Goal: Information Seeking & Learning: Understand process/instructions

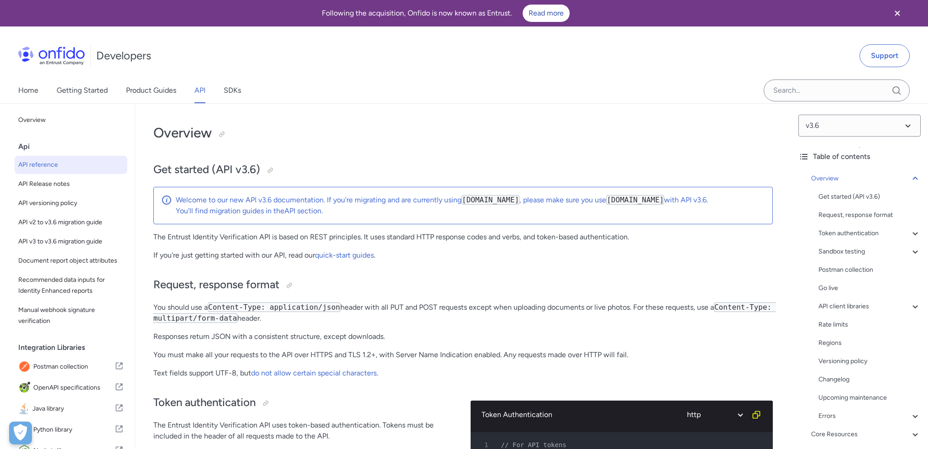
select select "http"
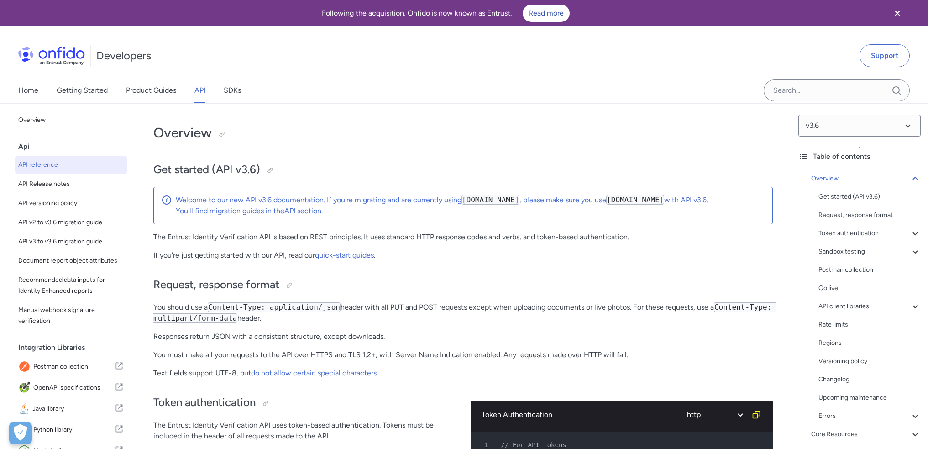
select select "http"
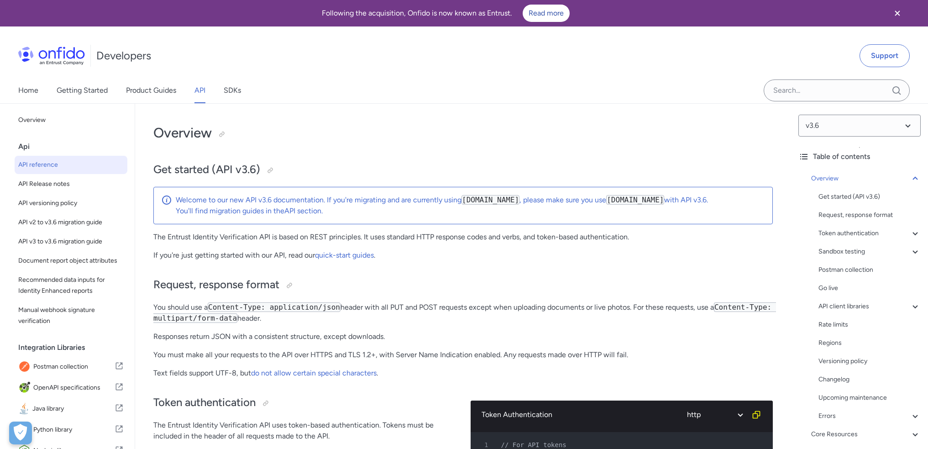
select select "http"
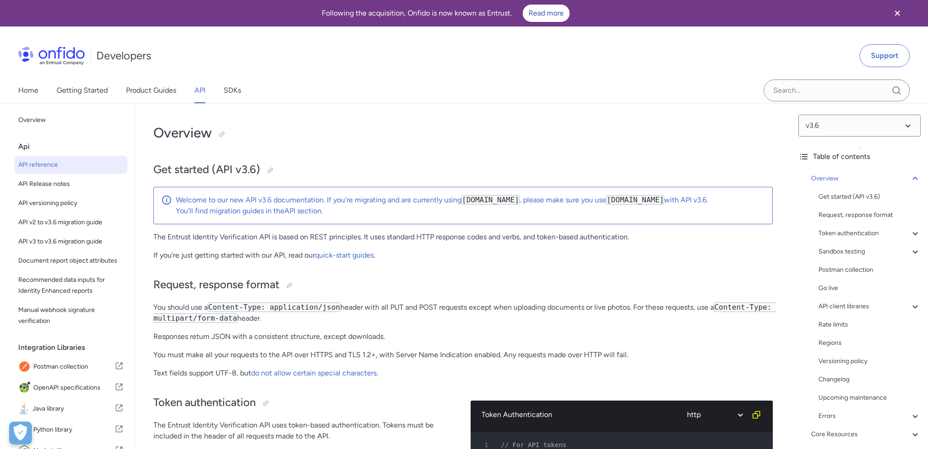
select select "http"
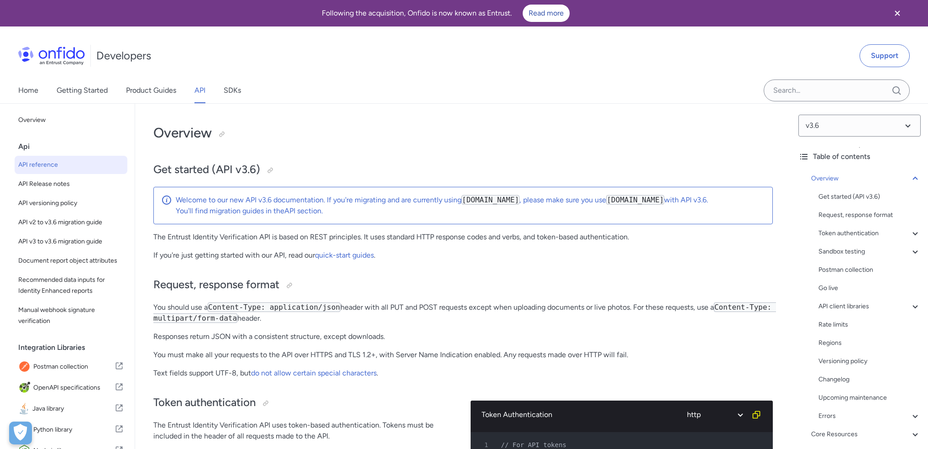
select select "http"
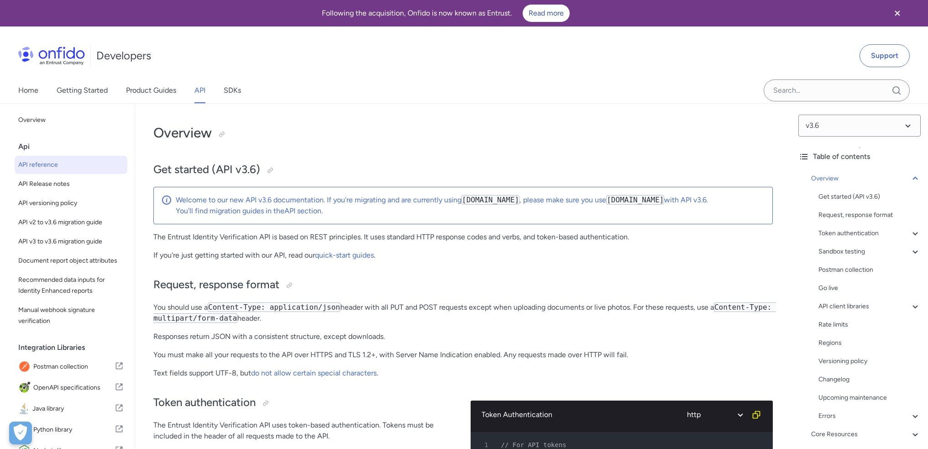
select select "http"
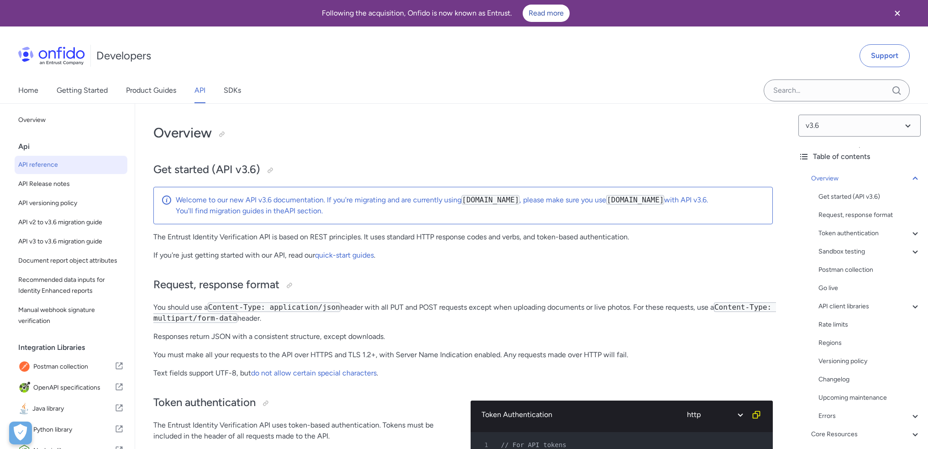
select select "http"
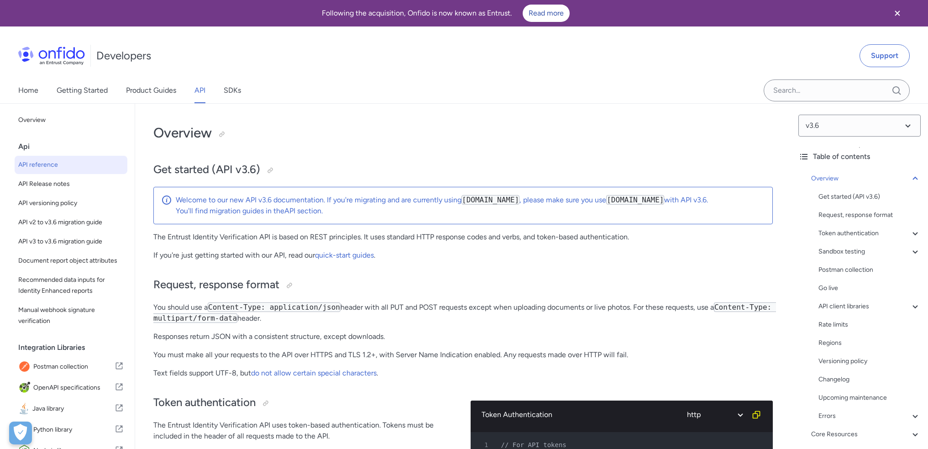
select select "http"
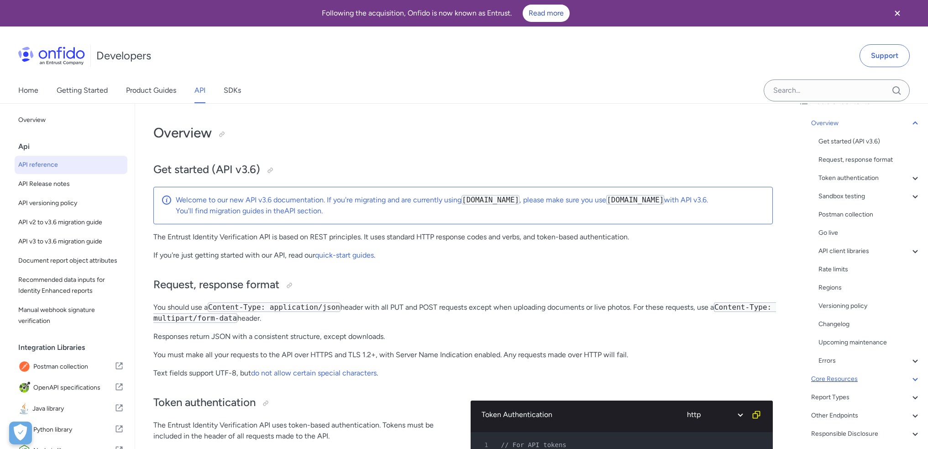
click at [858, 382] on div "Core Resources" at bounding box center [867, 379] width 110 height 11
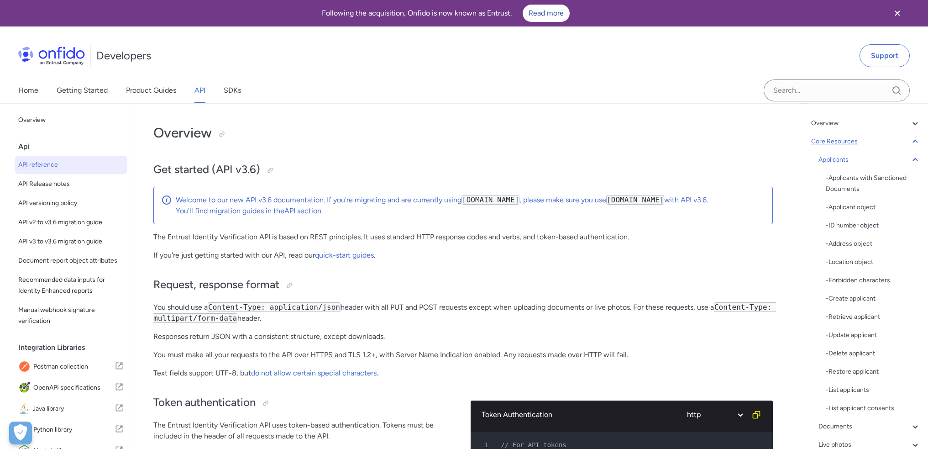
scroll to position [8965, 0]
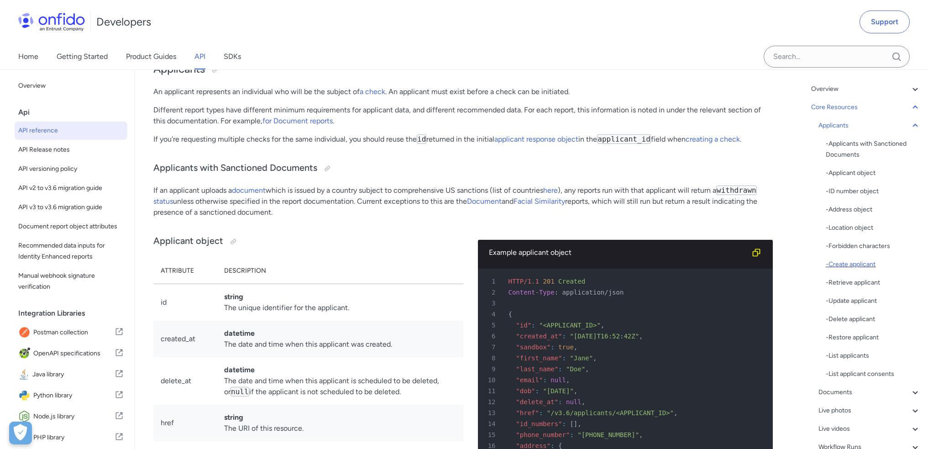
click at [870, 263] on div "- Create applicant" at bounding box center [873, 264] width 95 height 11
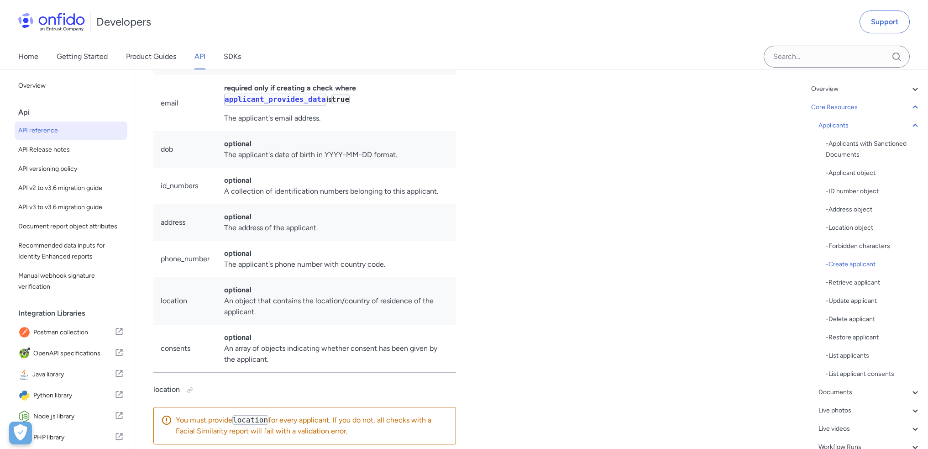
scroll to position [11234, 0]
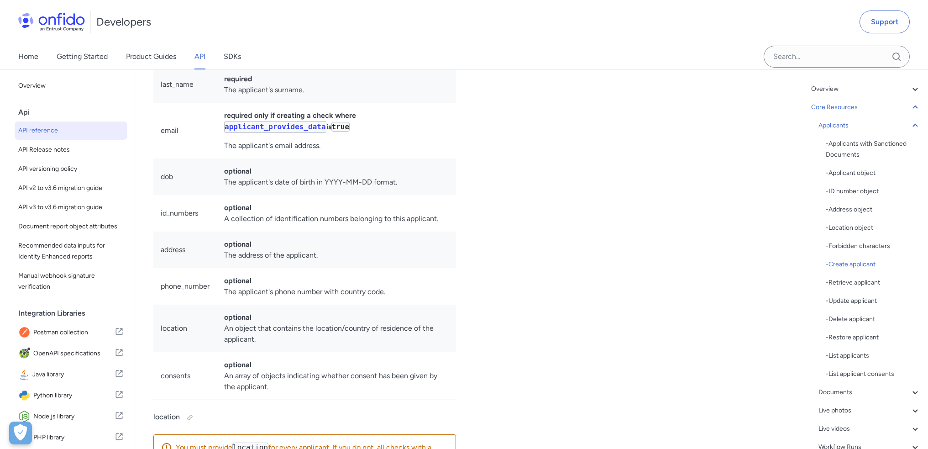
click at [167, 232] on td "id_numbers" at bounding box center [184, 213] width 63 height 37
copy td "id_numbers"
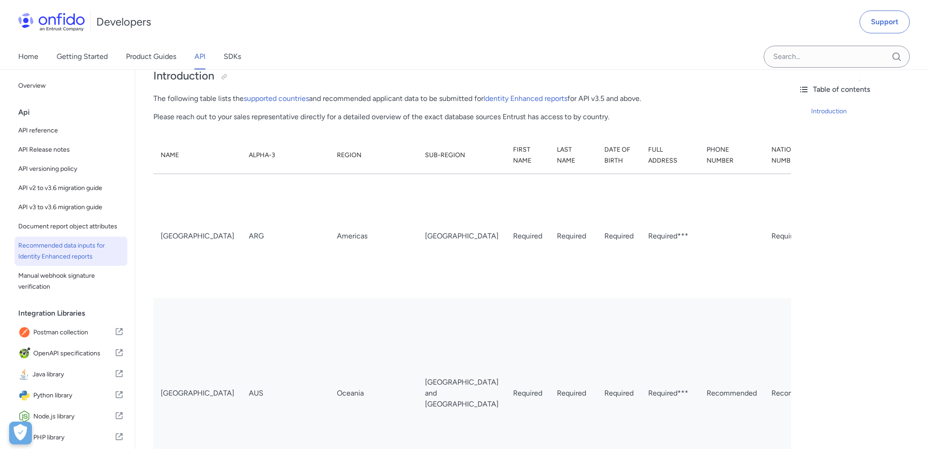
scroll to position [91, 0]
click at [829, 261] on td "Documento Nacional de Identidad (DNI)" at bounding box center [867, 238] width 77 height 125
click at [829, 262] on td "Documento Nacional de Identidad (DNI)" at bounding box center [867, 238] width 77 height 125
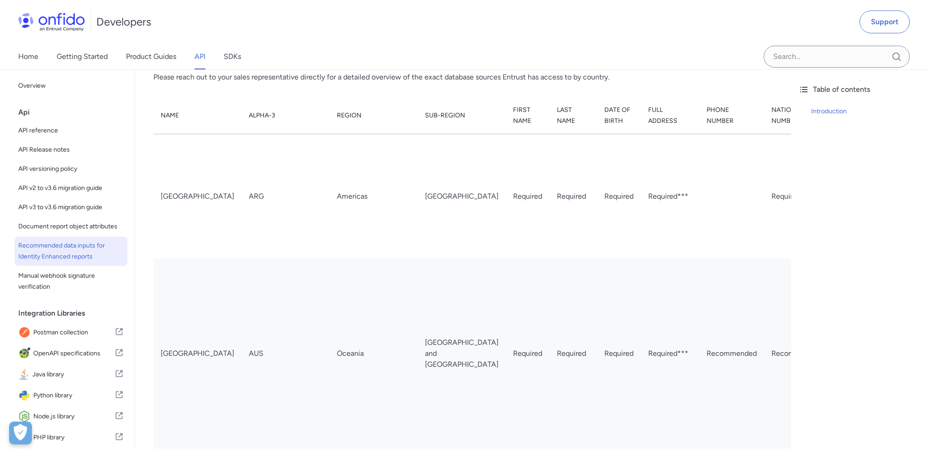
scroll to position [46, 0]
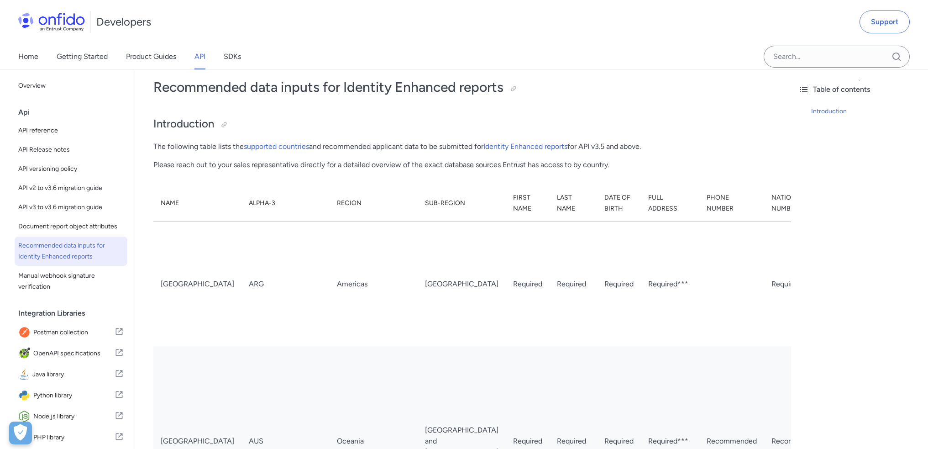
click at [829, 318] on td "Documento Nacional de Identidad (DNI)" at bounding box center [867, 284] width 77 height 125
click at [829, 321] on td "Documento Nacional de Identidad (DNI)" at bounding box center [867, 284] width 77 height 125
copy td "DNI"
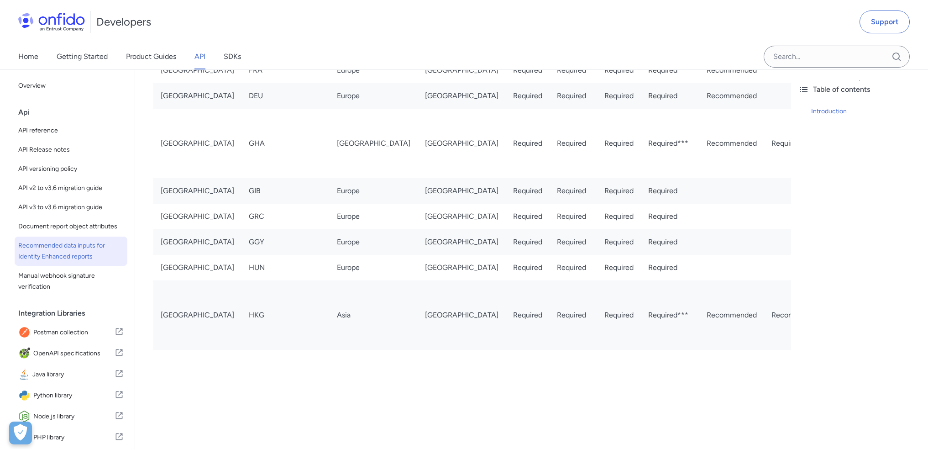
scroll to position [1370, 0]
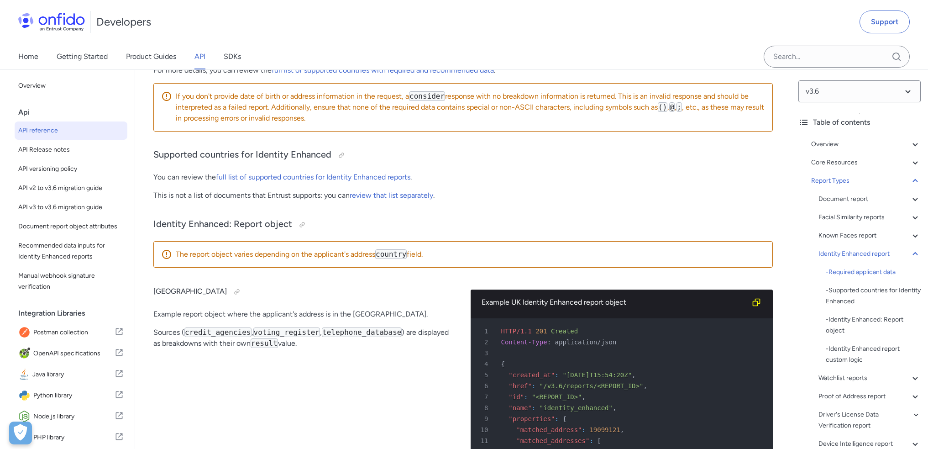
scroll to position [49913, 0]
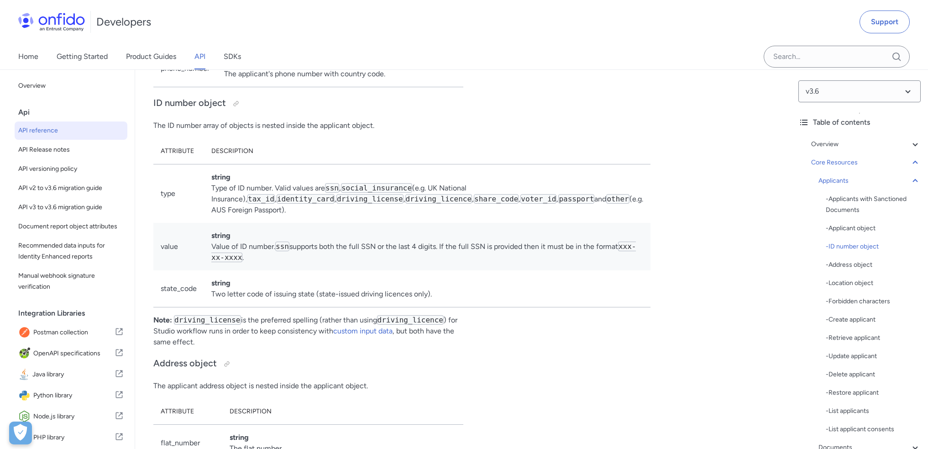
scroll to position [9632, 0]
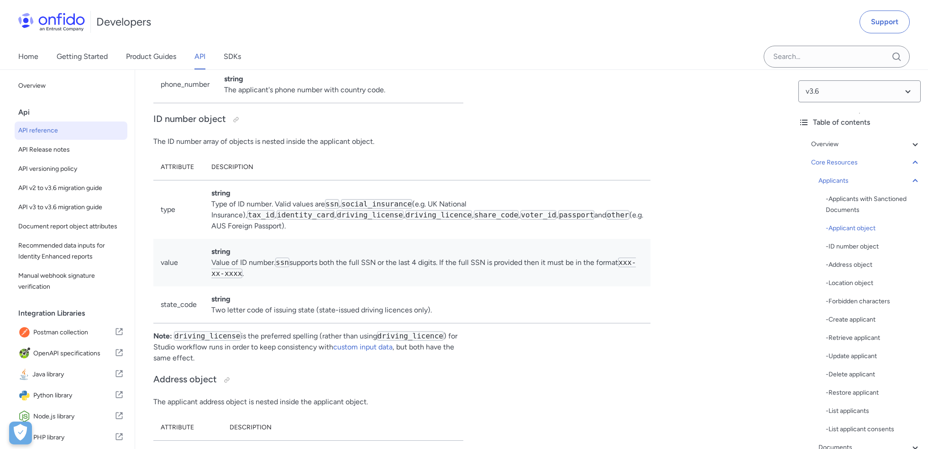
click at [335, 220] on code "identity_card" at bounding box center [306, 215] width 58 height 10
copy code "identity_card"
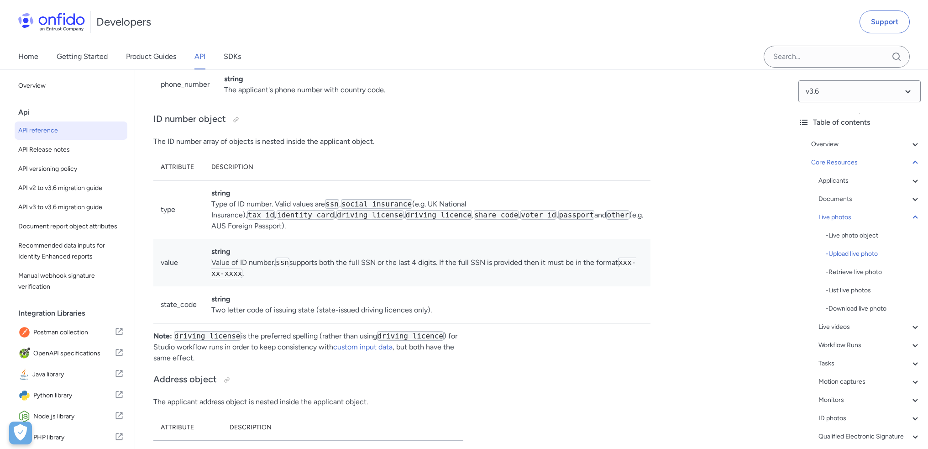
scroll to position [17236, 0]
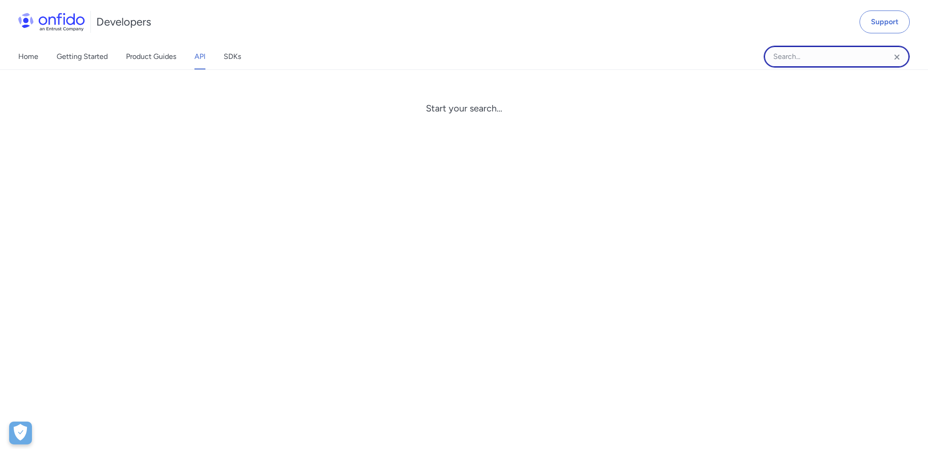
click at [801, 54] on input "Onfido search input field" at bounding box center [837, 57] width 146 height 22
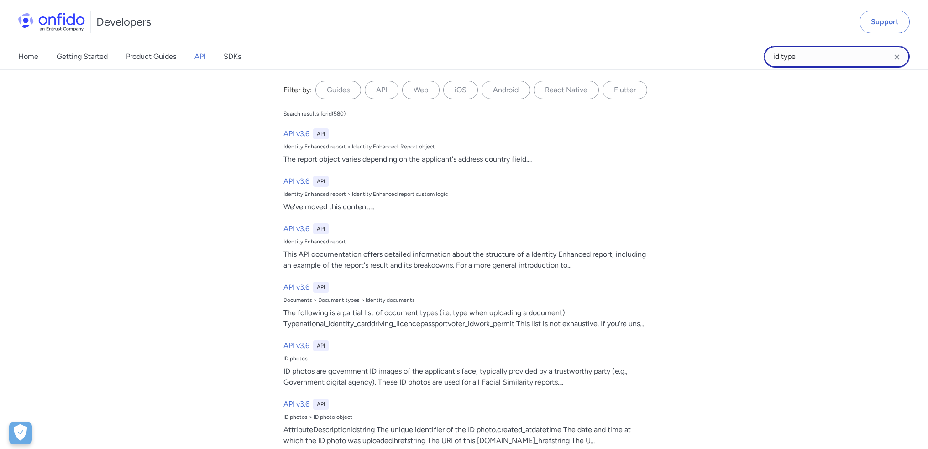
type input "id type"
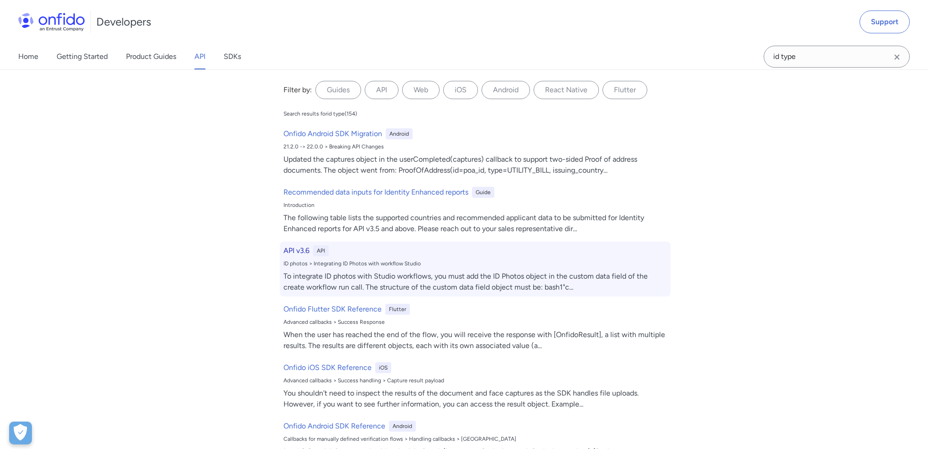
click at [411, 266] on div "ID photos > Integrating ID Photos with workflow Studio" at bounding box center [476, 263] width 384 height 7
click at [379, 273] on div "To integrate ID photos with Studio workflows, you must add the ID Photos object…" at bounding box center [476, 282] width 384 height 22
click at [285, 248] on h6 "API v3.6" at bounding box center [297, 250] width 26 height 11
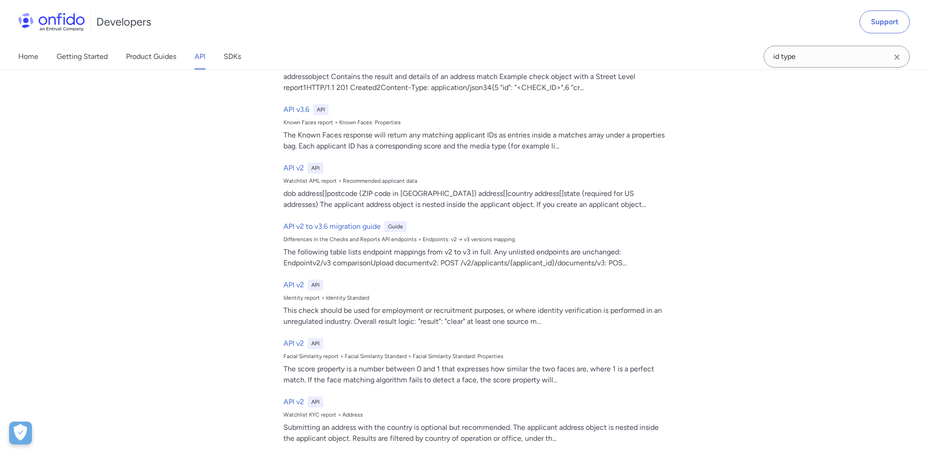
scroll to position [1370, 0]
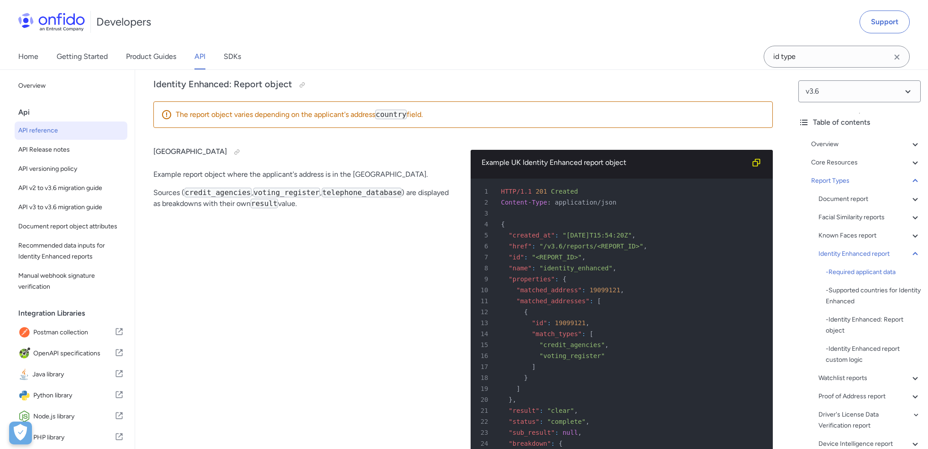
copy p "id_numbers"
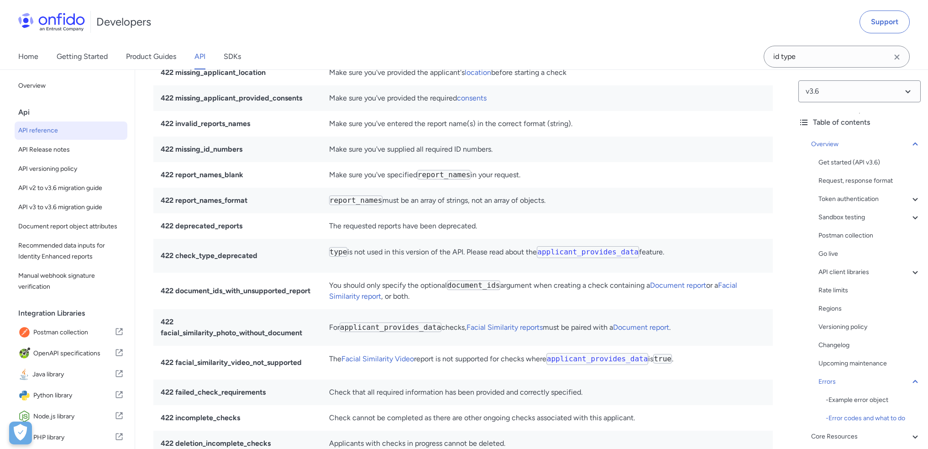
scroll to position [9421, 0]
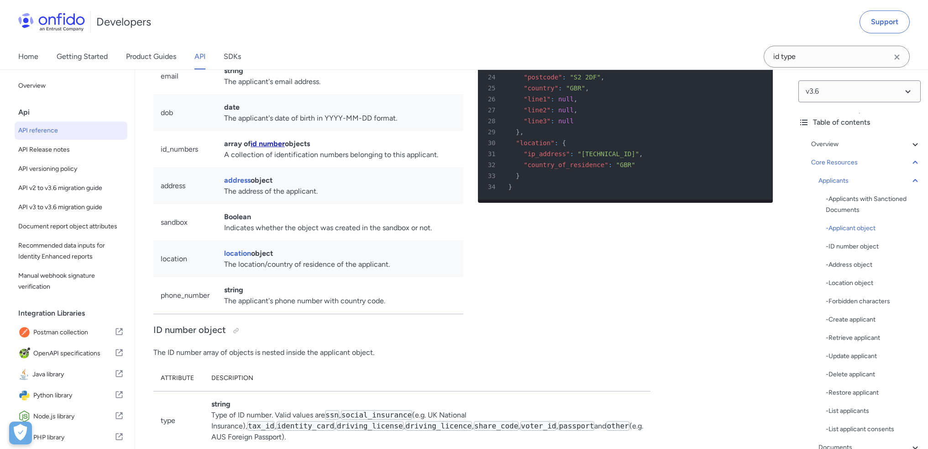
click at [276, 148] on link "id number" at bounding box center [268, 143] width 34 height 9
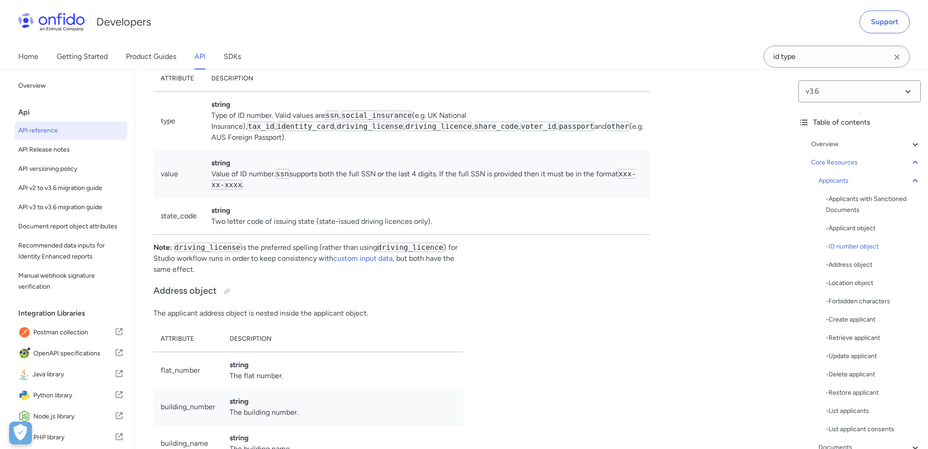
click at [607, 131] on code "other" at bounding box center [618, 126] width 23 height 10
copy td "other"
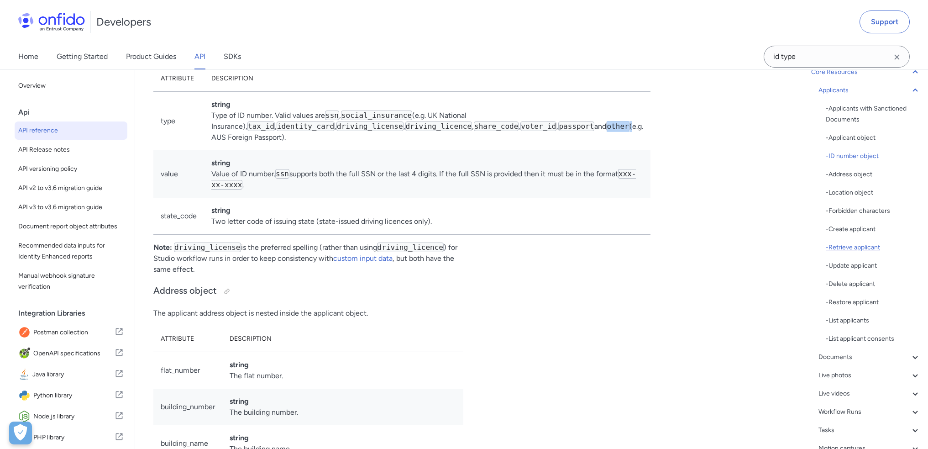
scroll to position [91, 0]
click at [854, 227] on div "- Create applicant" at bounding box center [873, 228] width 95 height 11
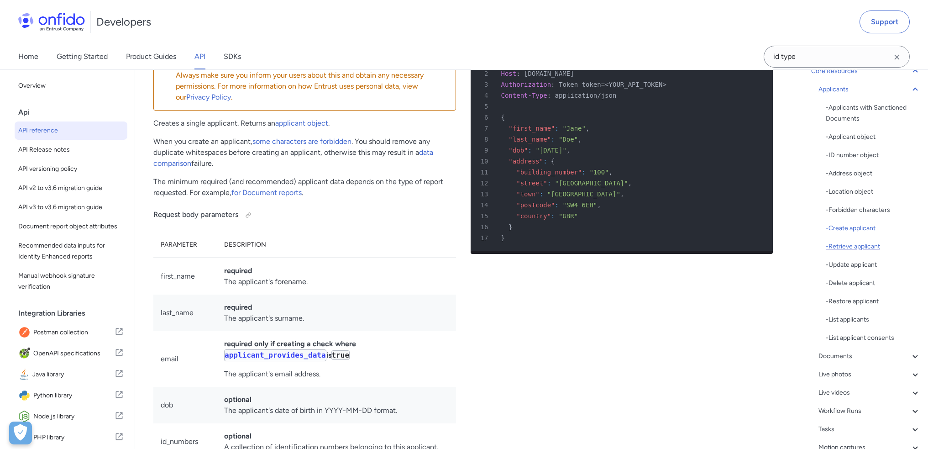
click at [851, 244] on div "- Retrieve applicant" at bounding box center [873, 246] width 95 height 11
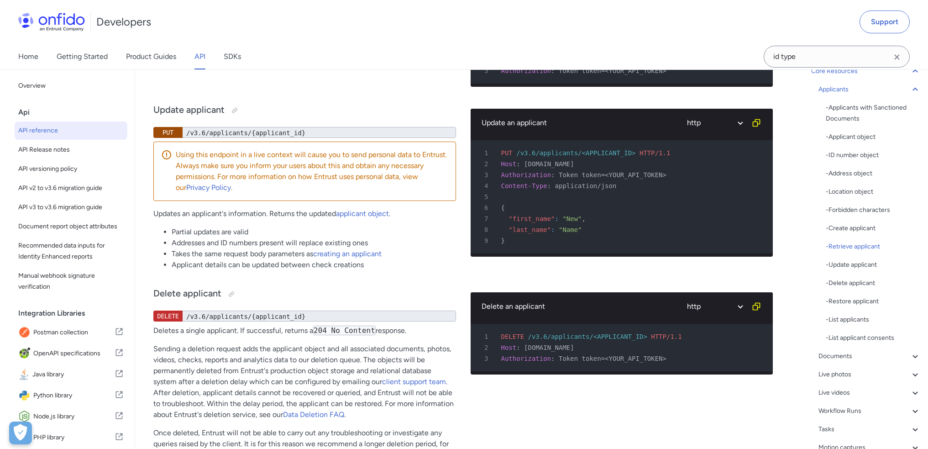
click at [232, 34] on div "/v3.6/applicants/{applicant_id}" at bounding box center [320, 28] width 274 height 11
drag, startPoint x: 299, startPoint y: 127, endPoint x: 304, endPoint y: 127, distance: 5.0
click at [300, 34] on div "/v3.6/applicants/{applicant_id}" at bounding box center [320, 28] width 274 height 11
drag, startPoint x: 228, startPoint y: 105, endPoint x: 361, endPoint y: 106, distance: 133.4
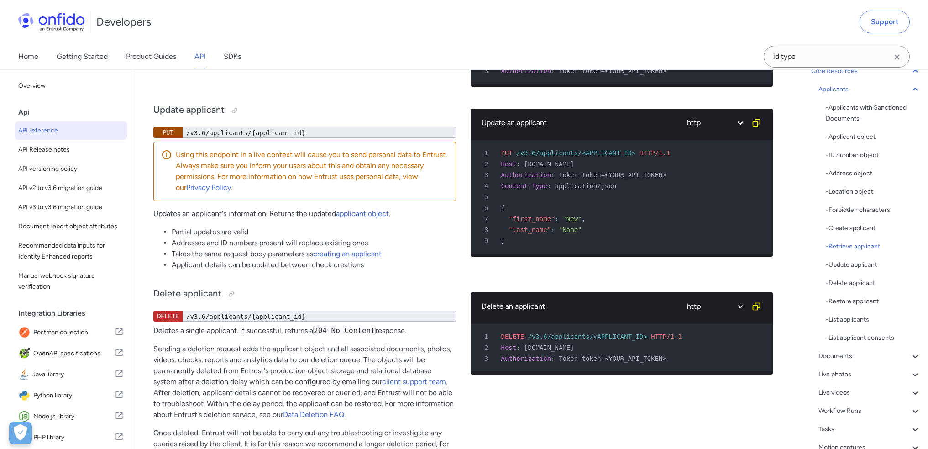
copy h3 "Retrieve applicant"
click at [858, 285] on div "- Delete applicant" at bounding box center [873, 283] width 95 height 11
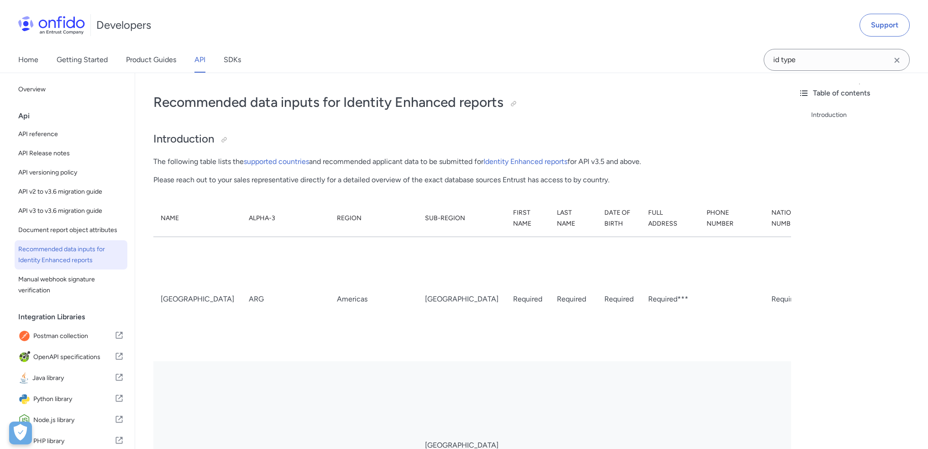
scroll to position [46, 0]
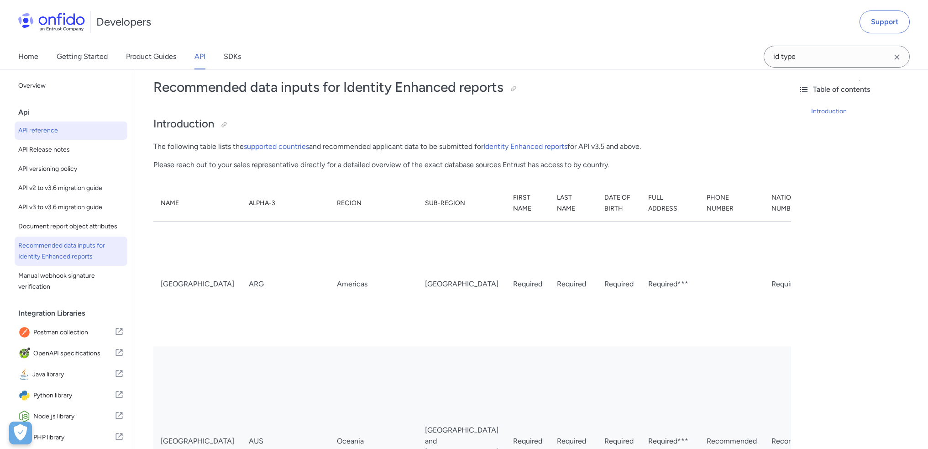
click at [45, 139] on link "API reference" at bounding box center [71, 130] width 113 height 18
select select "http"
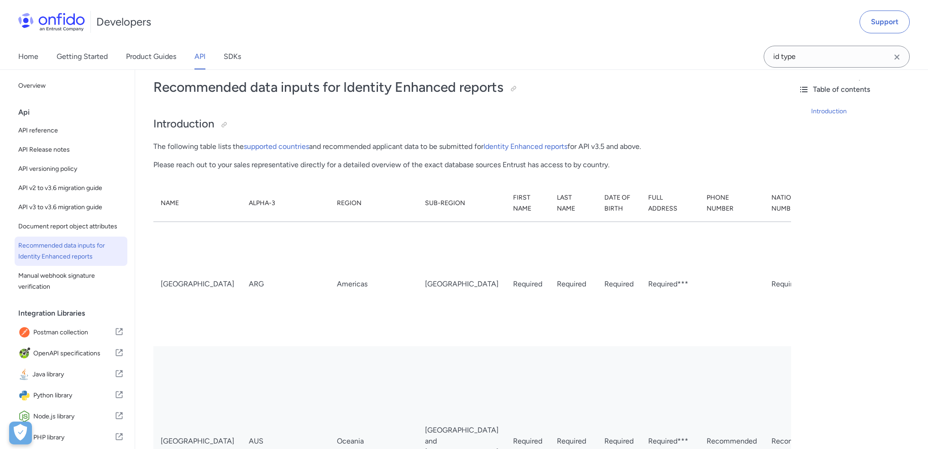
select select "http"
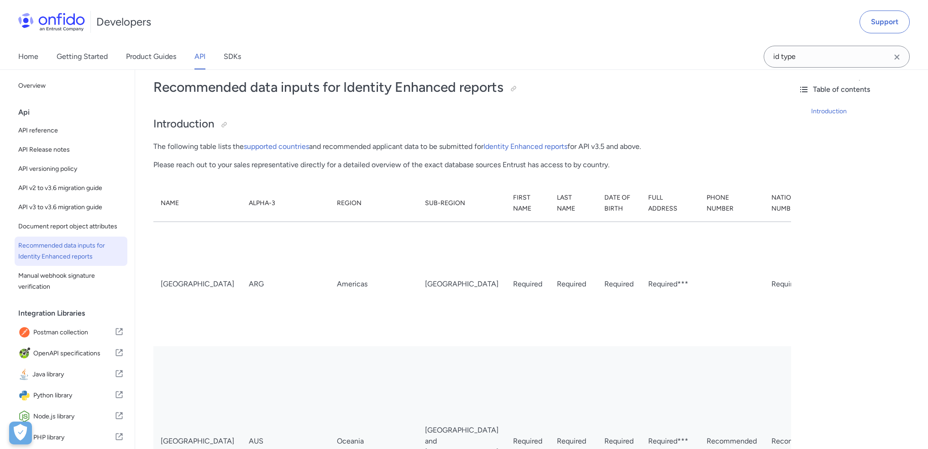
select select "http"
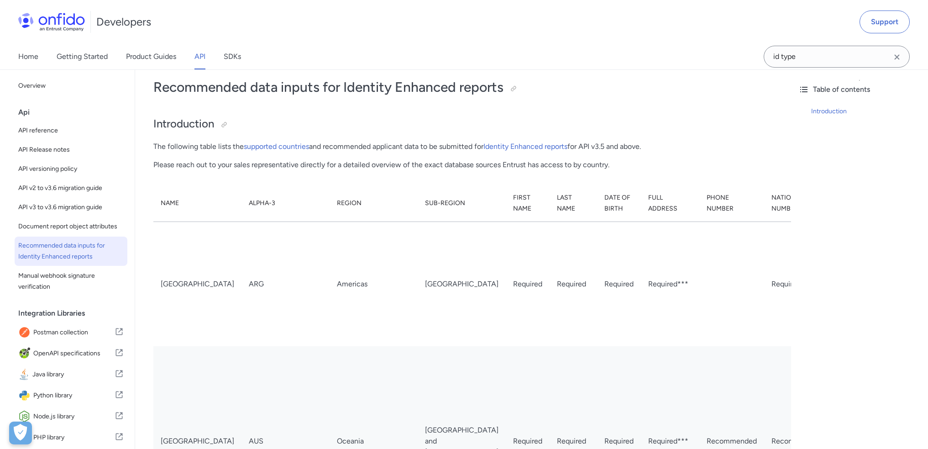
select select "http"
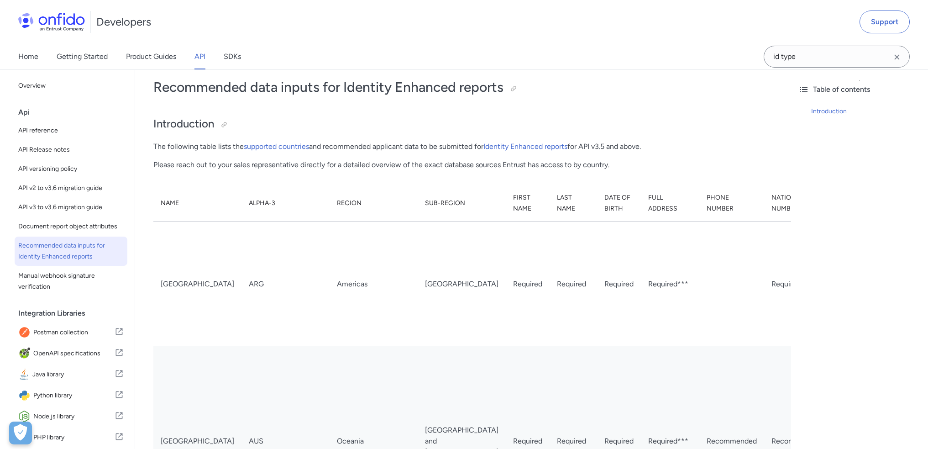
select select "http"
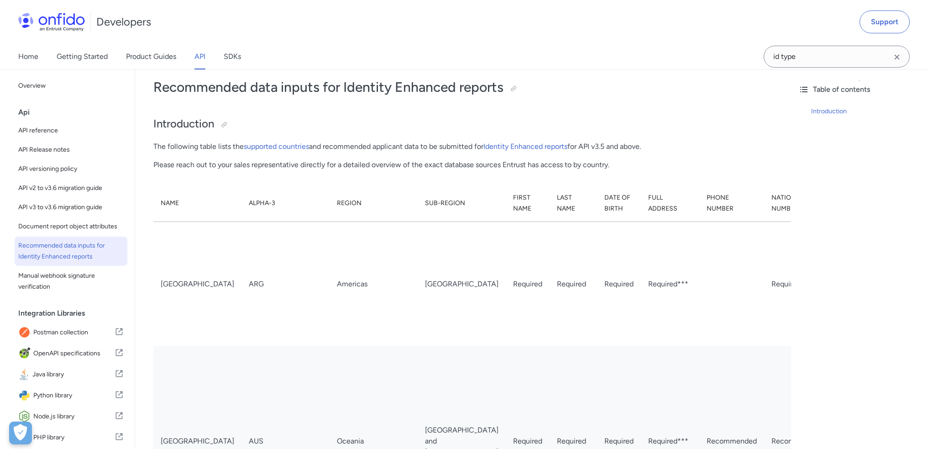
select select "http"
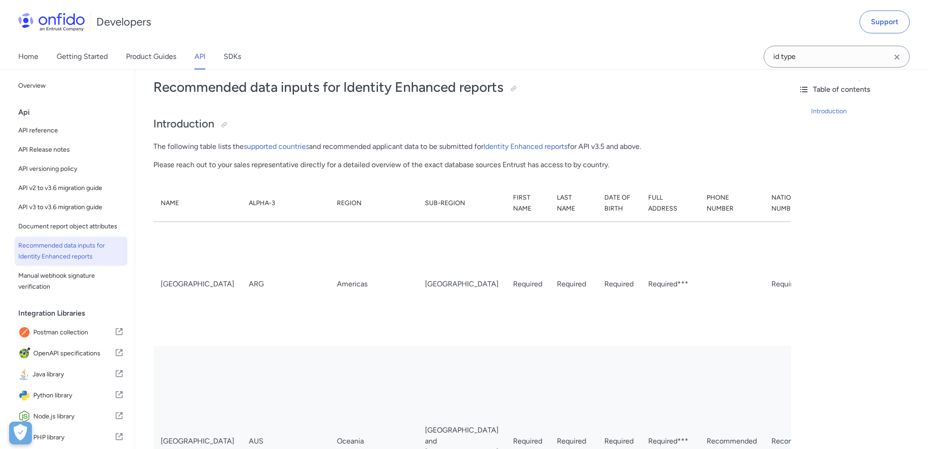
select select "http"
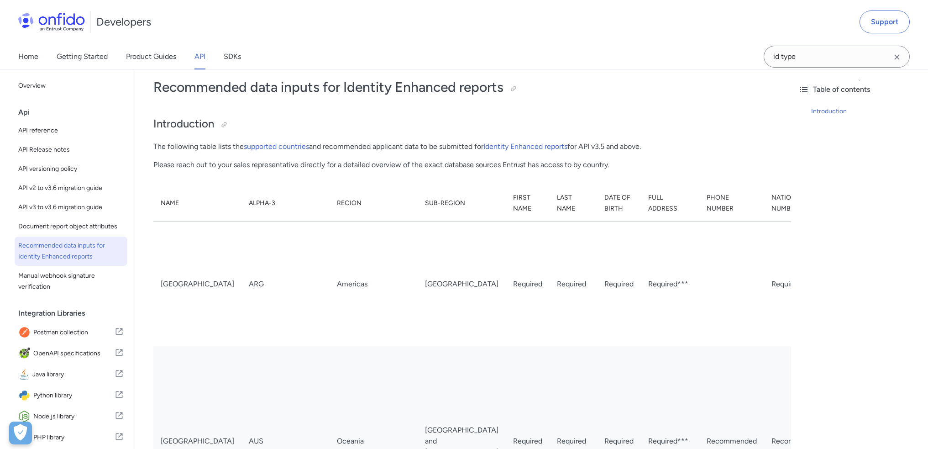
select select "http"
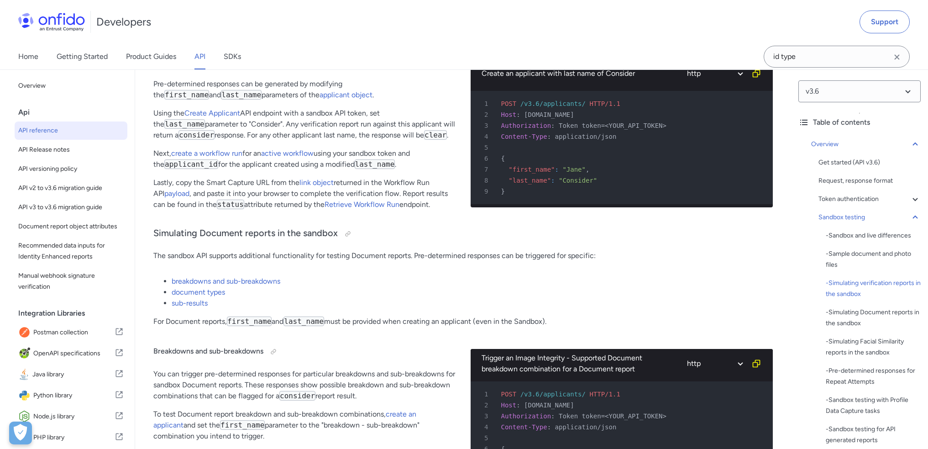
scroll to position [2192, 0]
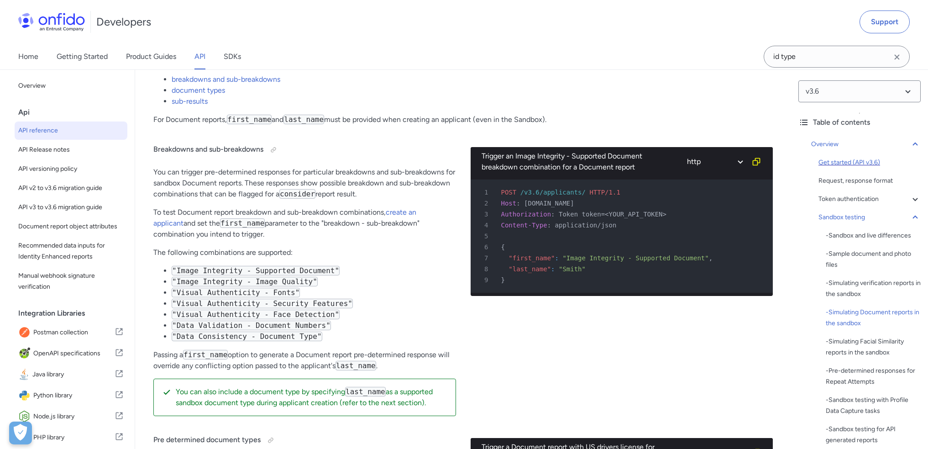
click at [863, 161] on div "Get started (API v3.6)" at bounding box center [870, 162] width 102 height 11
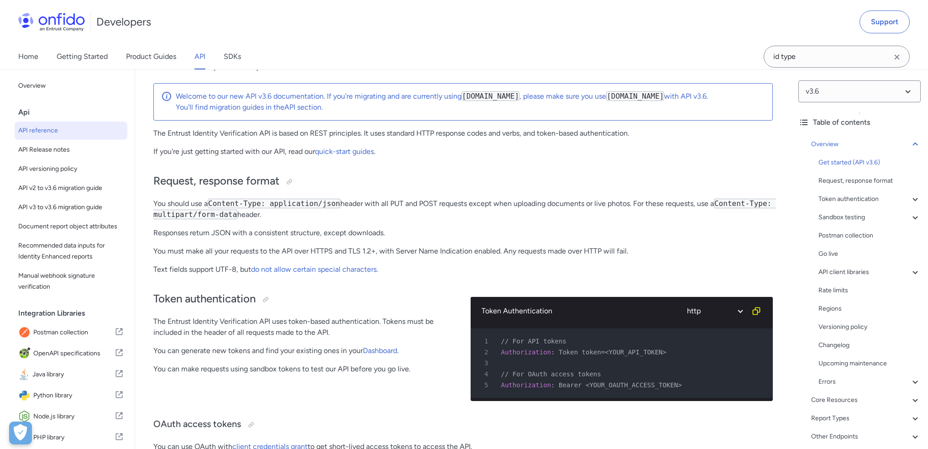
drag, startPoint x: 466, startPoint y: 95, endPoint x: 519, endPoint y: 98, distance: 53.1
click at [519, 98] on code "api.onfido.com" at bounding box center [491, 96] width 58 height 10
drag, startPoint x: 611, startPoint y: 95, endPoint x: 679, endPoint y: 98, distance: 68.1
click at [665, 98] on code "api.eu.onfido.com" at bounding box center [636, 96] width 58 height 10
copy code "api.eu.onfido.com"
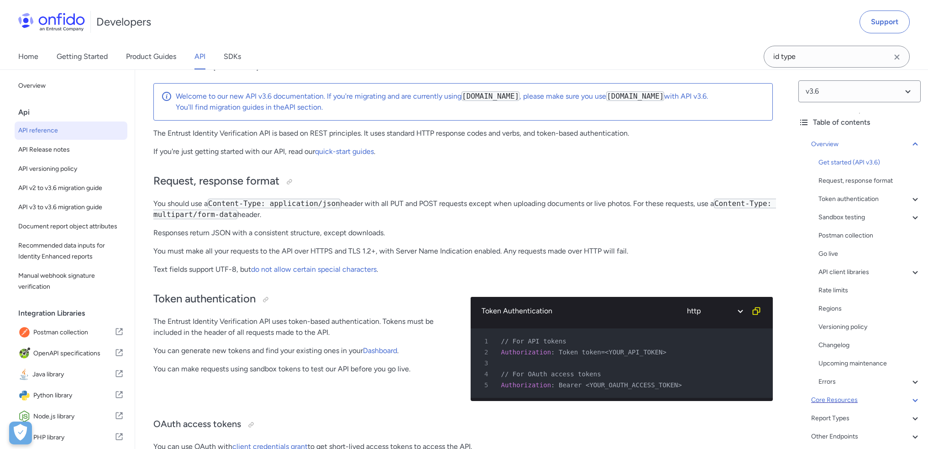
click at [850, 398] on div "Core Resources" at bounding box center [867, 400] width 110 height 11
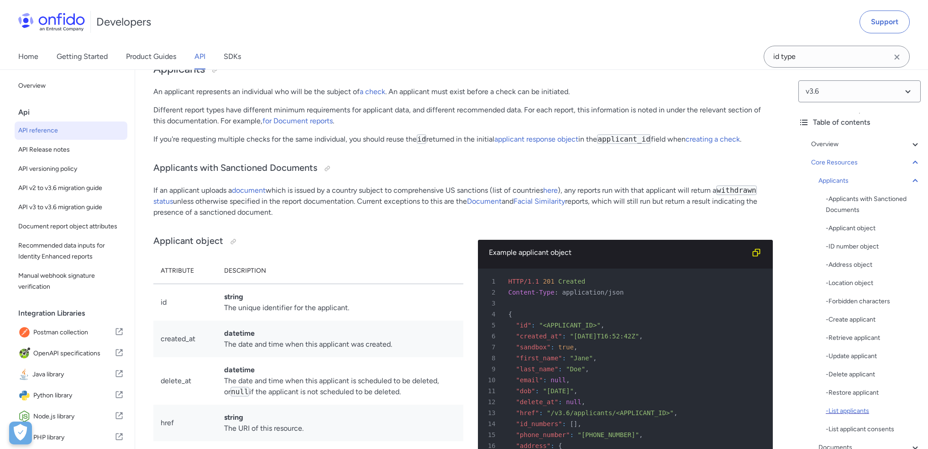
click at [860, 408] on div "- List applicants" at bounding box center [873, 411] width 95 height 11
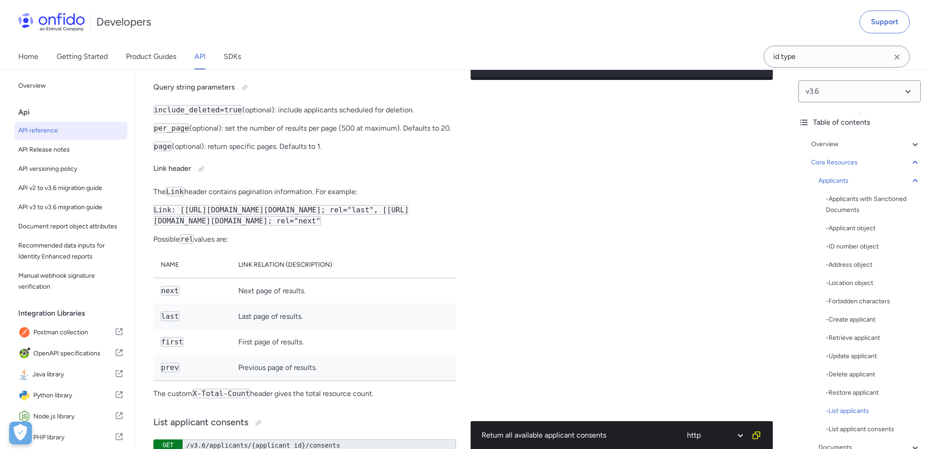
scroll to position [1, 0]
click at [226, 27] on div "/v3.6/applicants/" at bounding box center [320, 21] width 274 height 11
click at [260, 27] on div "/v3.6/applicants/" at bounding box center [320, 21] width 274 height 11
click at [227, 7] on div at bounding box center [223, -1] width 15 height 15
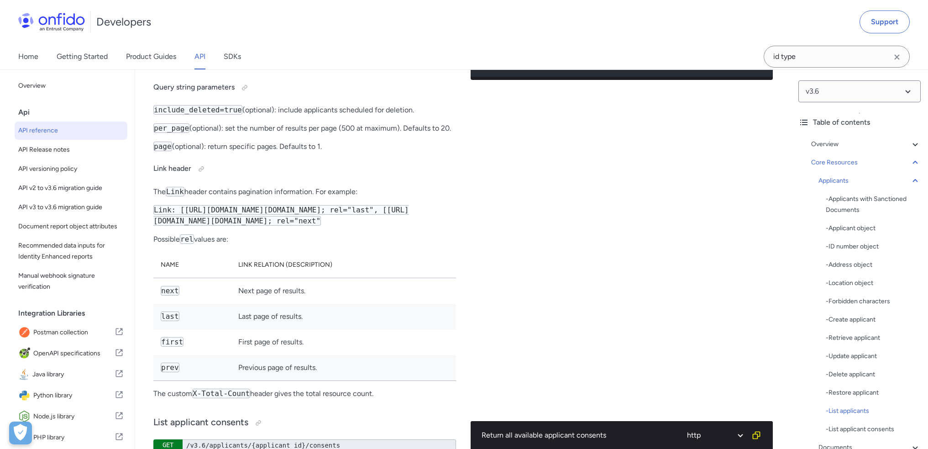
drag, startPoint x: 212, startPoint y: 103, endPoint x: 280, endPoint y: 107, distance: 68.2
copy h3 "List applicants"
click at [252, 27] on div "/v3.6/applicants/" at bounding box center [320, 21] width 274 height 11
click at [232, 27] on div "/v3.6/applicants/" at bounding box center [320, 21] width 274 height 11
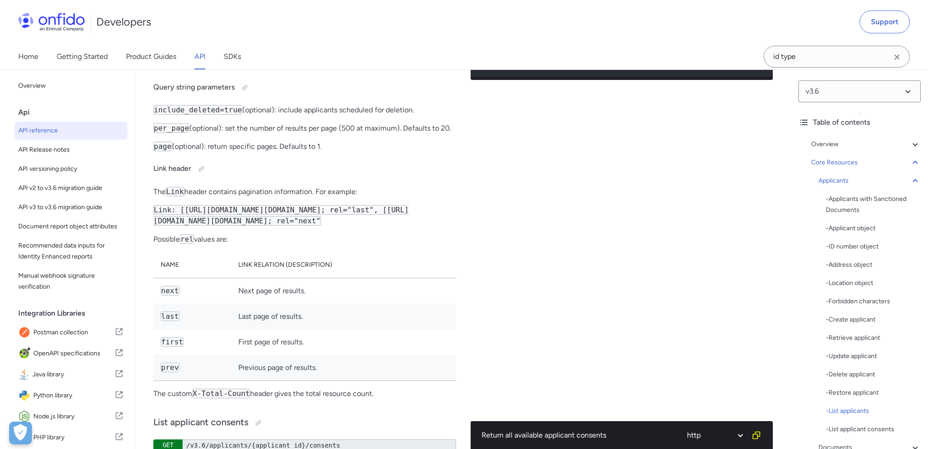
click at [232, 27] on div "/v3.6/applicants/" at bounding box center [320, 21] width 274 height 11
click at [833, 162] on div "Core Resources" at bounding box center [867, 162] width 110 height 11
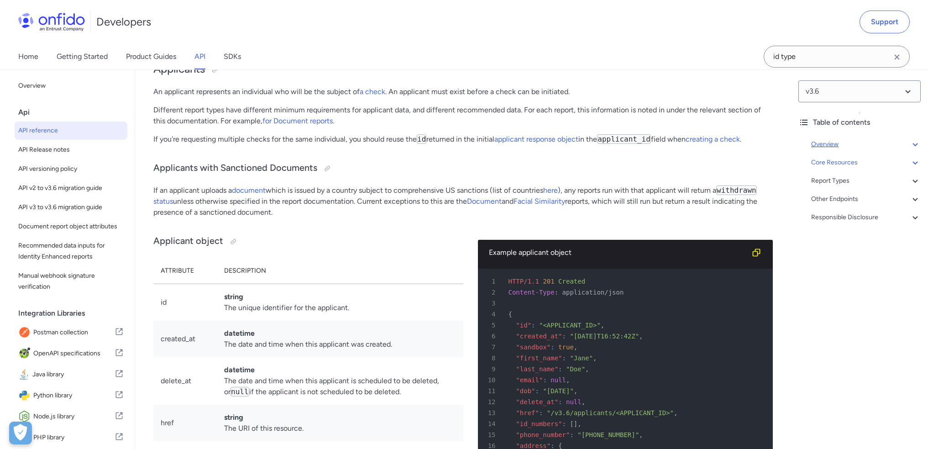
click at [828, 140] on div "Overview" at bounding box center [867, 144] width 110 height 11
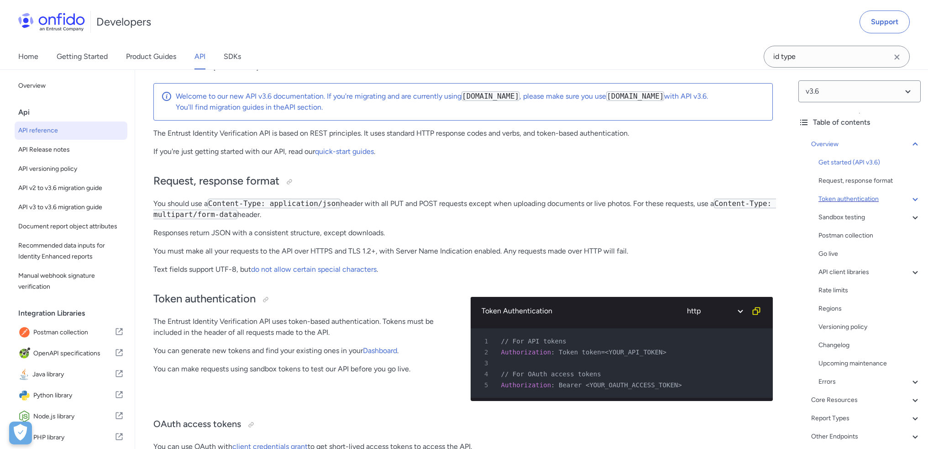
click at [853, 200] on div "Token authentication" at bounding box center [870, 199] width 102 height 11
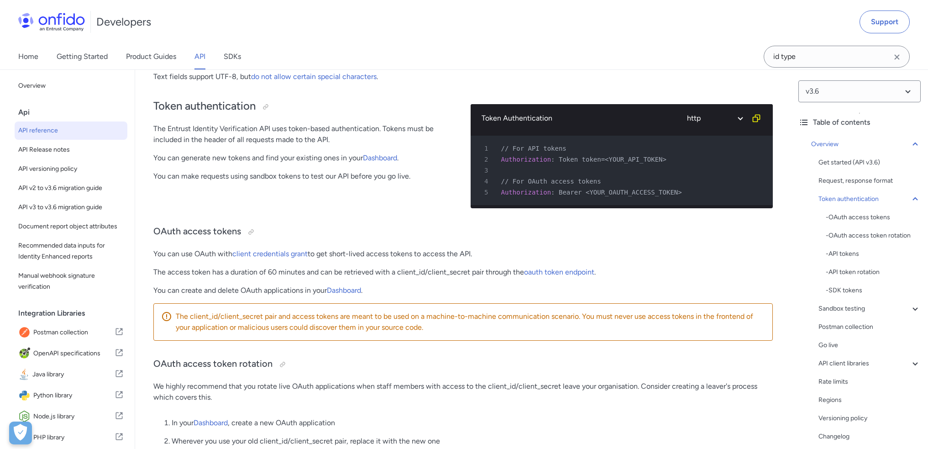
click at [532, 160] on span "Authorization" at bounding box center [526, 159] width 50 height 7
click at [559, 192] on span "Bearer <YOUR_OAUTH_ACCESS_TOKEN>" at bounding box center [620, 192] width 123 height 7
drag, startPoint x: 558, startPoint y: 159, endPoint x: 596, endPoint y: 159, distance: 38.4
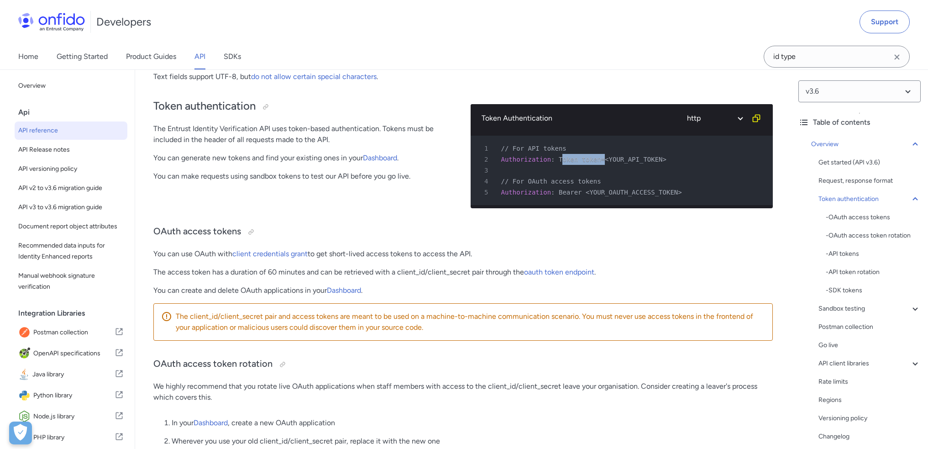
click at [596, 159] on span "Token token=<YOUR_API_TOKEN>" at bounding box center [613, 159] width 108 height 7
drag, startPoint x: 554, startPoint y: 158, endPoint x: 596, endPoint y: 160, distance: 41.1
click at [596, 160] on span "Token token=<YOUR_API_TOKEN>" at bounding box center [613, 159] width 108 height 7
copy span "Token token="
click at [601, 165] on div "3" at bounding box center [618, 170] width 286 height 11
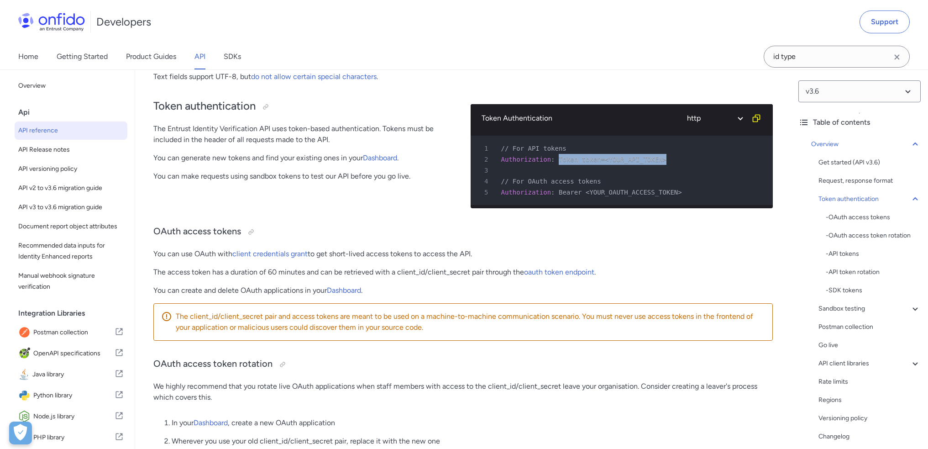
drag, startPoint x: 657, startPoint y: 158, endPoint x: 554, endPoint y: 160, distance: 102.8
click at [554, 160] on div "2 Authorization : Token token=<YOUR_API_TOKEN>" at bounding box center [618, 159] width 286 height 11
copy span "Token token=<YOUR_API_TOKEN>"
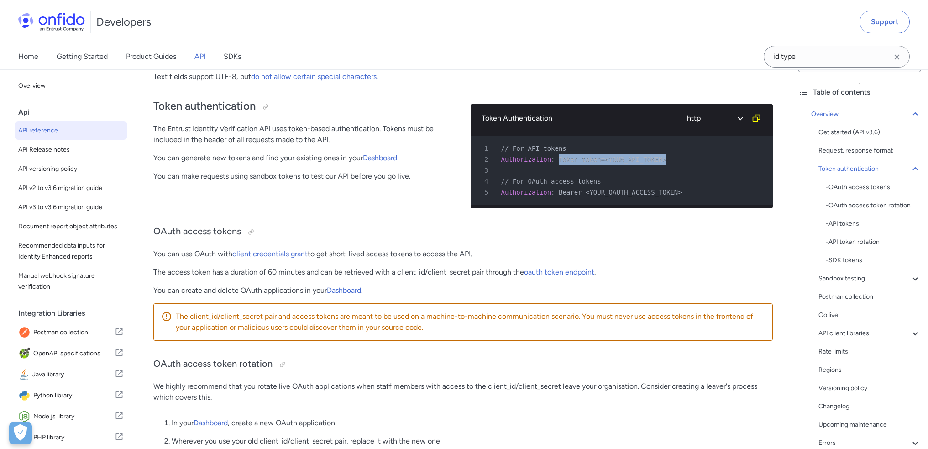
scroll to position [0, 0]
